Goal: Task Accomplishment & Management: Manage account settings

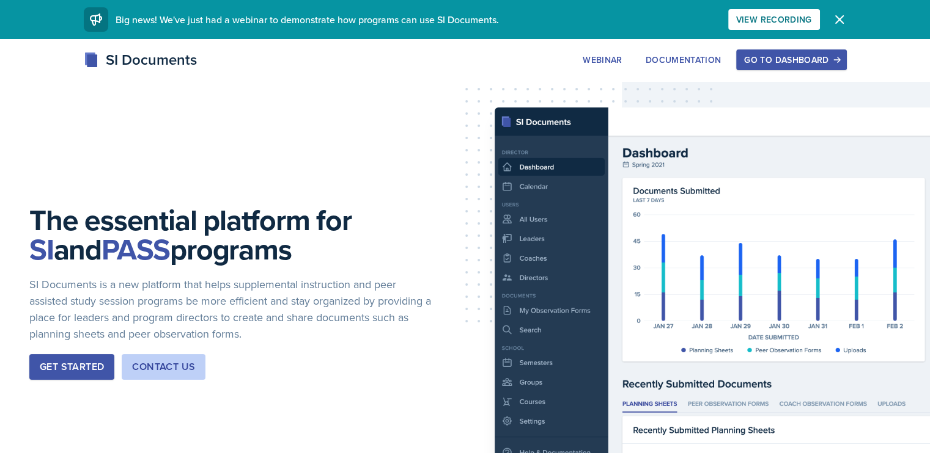
click at [835, 50] on button "Go to Dashboard" at bounding box center [791, 60] width 110 height 21
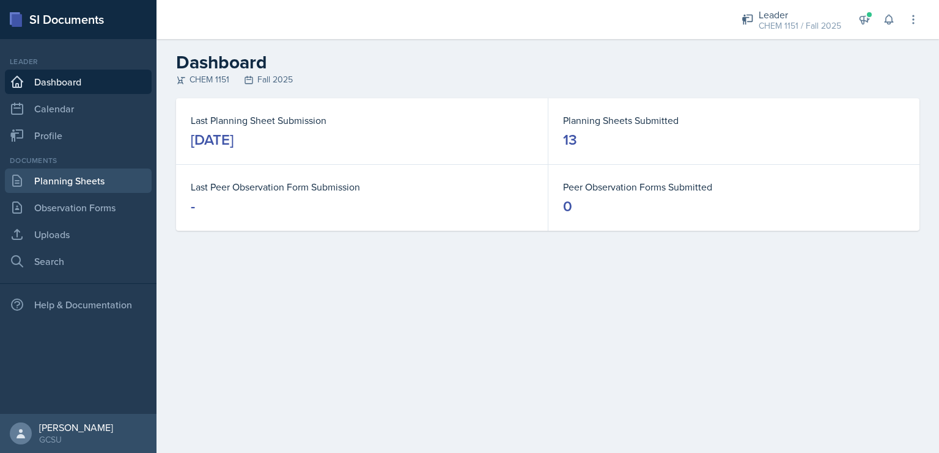
click at [112, 171] on link "Planning Sheets" at bounding box center [78, 181] width 147 height 24
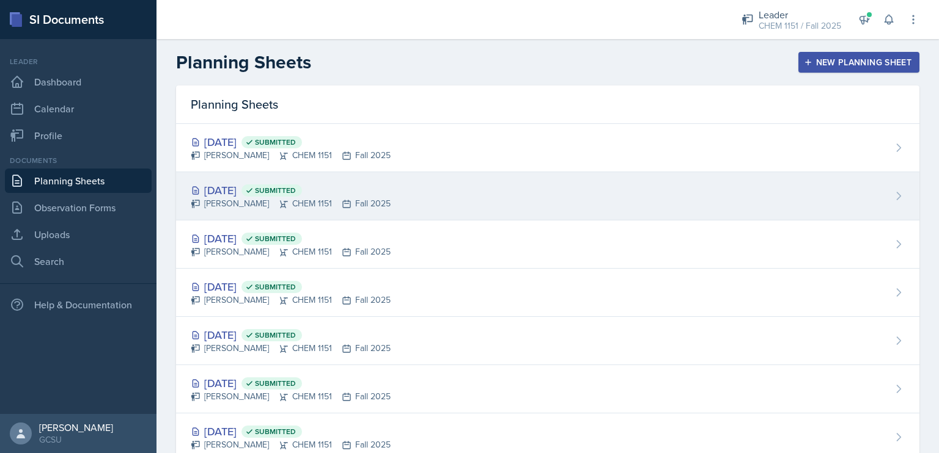
click at [408, 212] on div "[DATE] Submitted [PERSON_NAME] CHEM 1151 Fall 2025" at bounding box center [547, 196] width 743 height 48
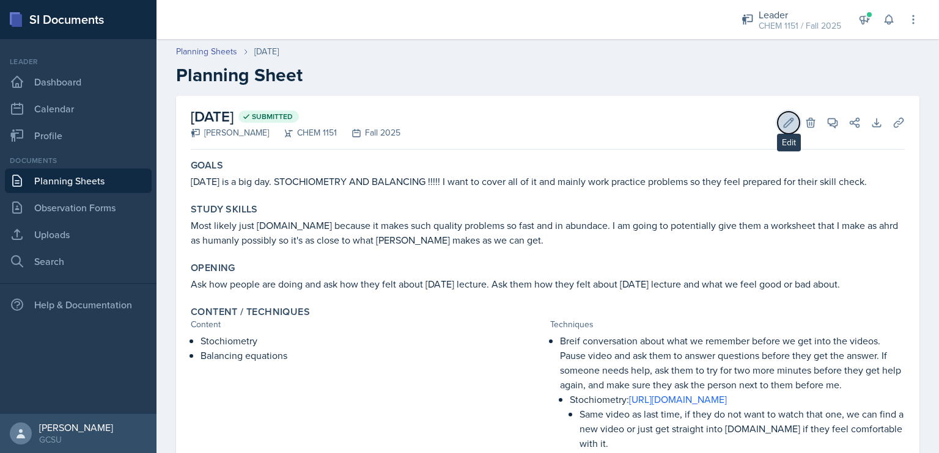
click at [779, 129] on button "Edit" at bounding box center [788, 123] width 22 height 22
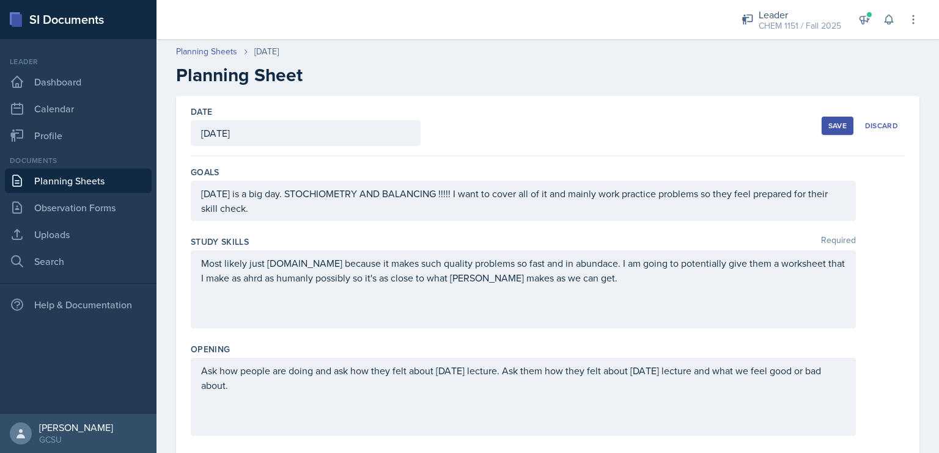
click at [255, 278] on p "Most likely just [DOMAIN_NAME] because it makes such quality problems so fast a…" at bounding box center [523, 270] width 644 height 29
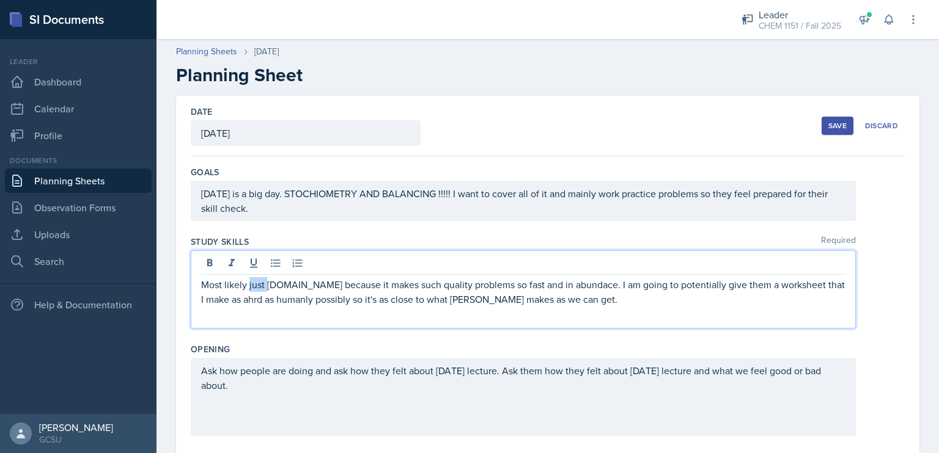
click at [255, 278] on p "Most likely just [DOMAIN_NAME] because it makes such quality problems so fast a…" at bounding box center [523, 291] width 644 height 29
click at [248, 299] on p "Most likely just [DOMAIN_NAME] because it makes such quality problems so fast a…" at bounding box center [523, 291] width 644 height 29
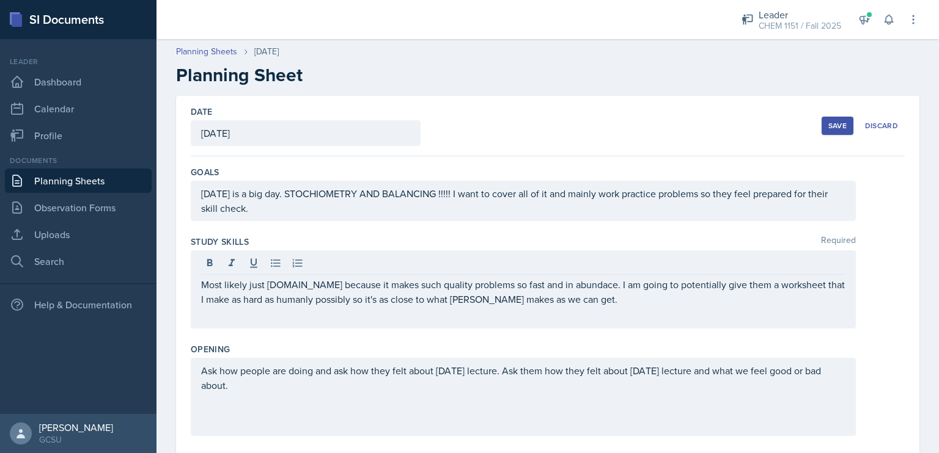
click at [839, 123] on button "Save" at bounding box center [837, 126] width 32 height 18
